Goal: Task Accomplishment & Management: Manage account settings

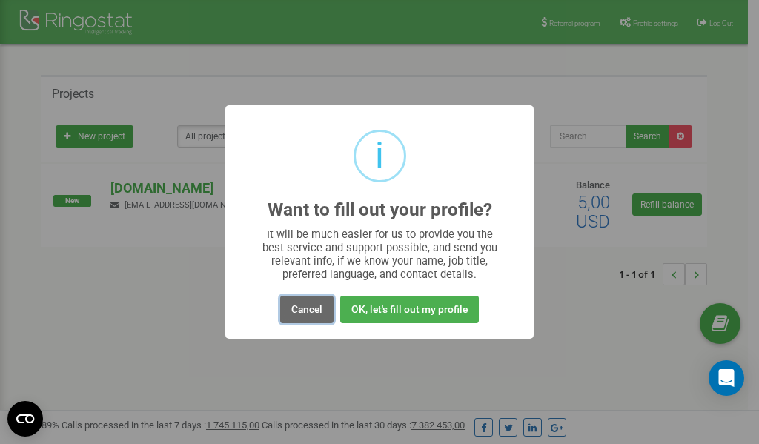
click at [313, 313] on button "Cancel" at bounding box center [306, 309] width 53 height 27
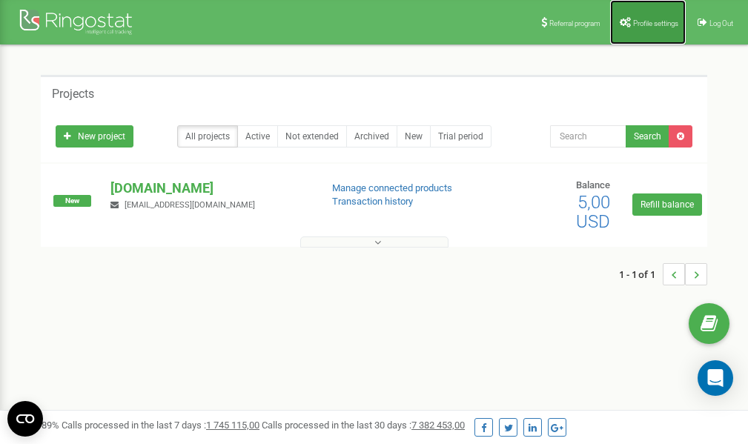
click at [638, 25] on span "Profile settings" at bounding box center [655, 23] width 45 height 8
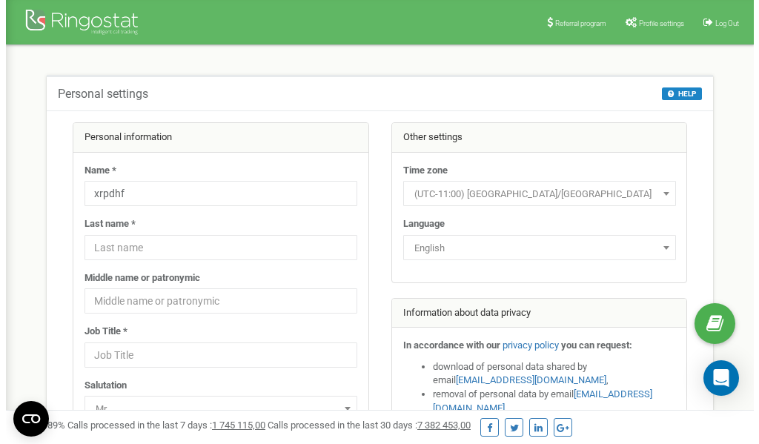
scroll to position [74, 0]
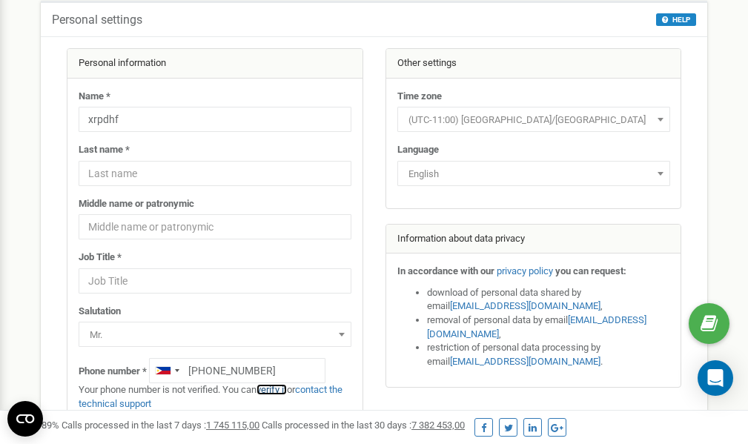
click at [280, 389] on link "verify it" at bounding box center [272, 389] width 30 height 11
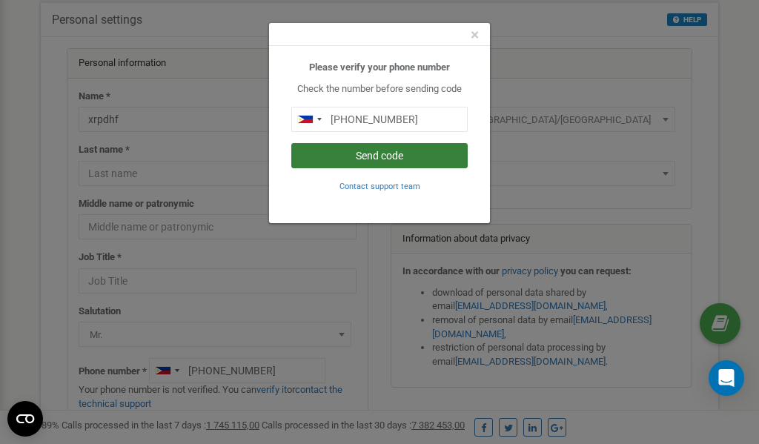
click at [390, 160] on button "Send code" at bounding box center [379, 155] width 176 height 25
